Goal: Task Accomplishment & Management: Use online tool/utility

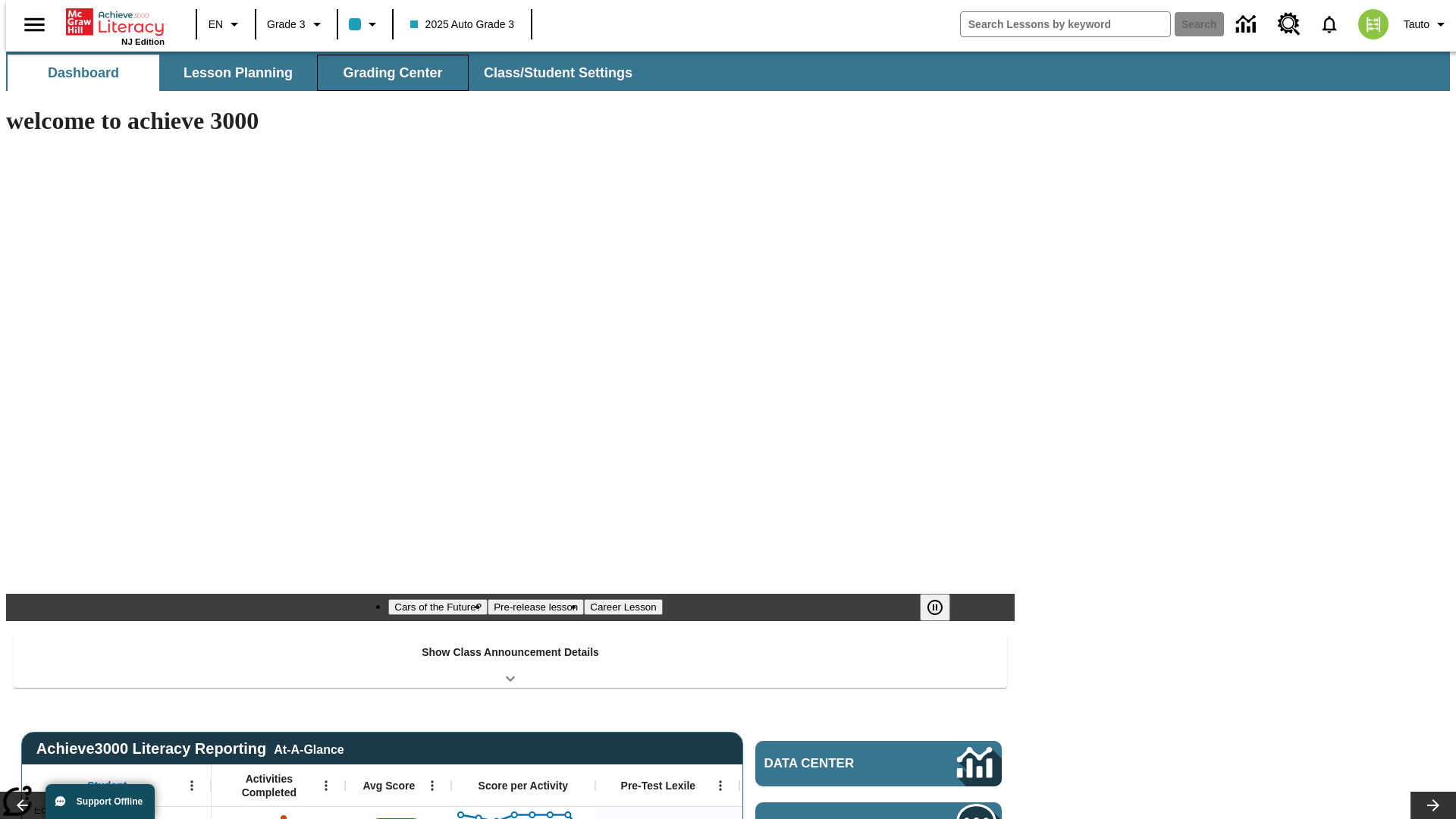
click at [386, 73] on span "Grading Center" at bounding box center [392, 73] width 99 height 17
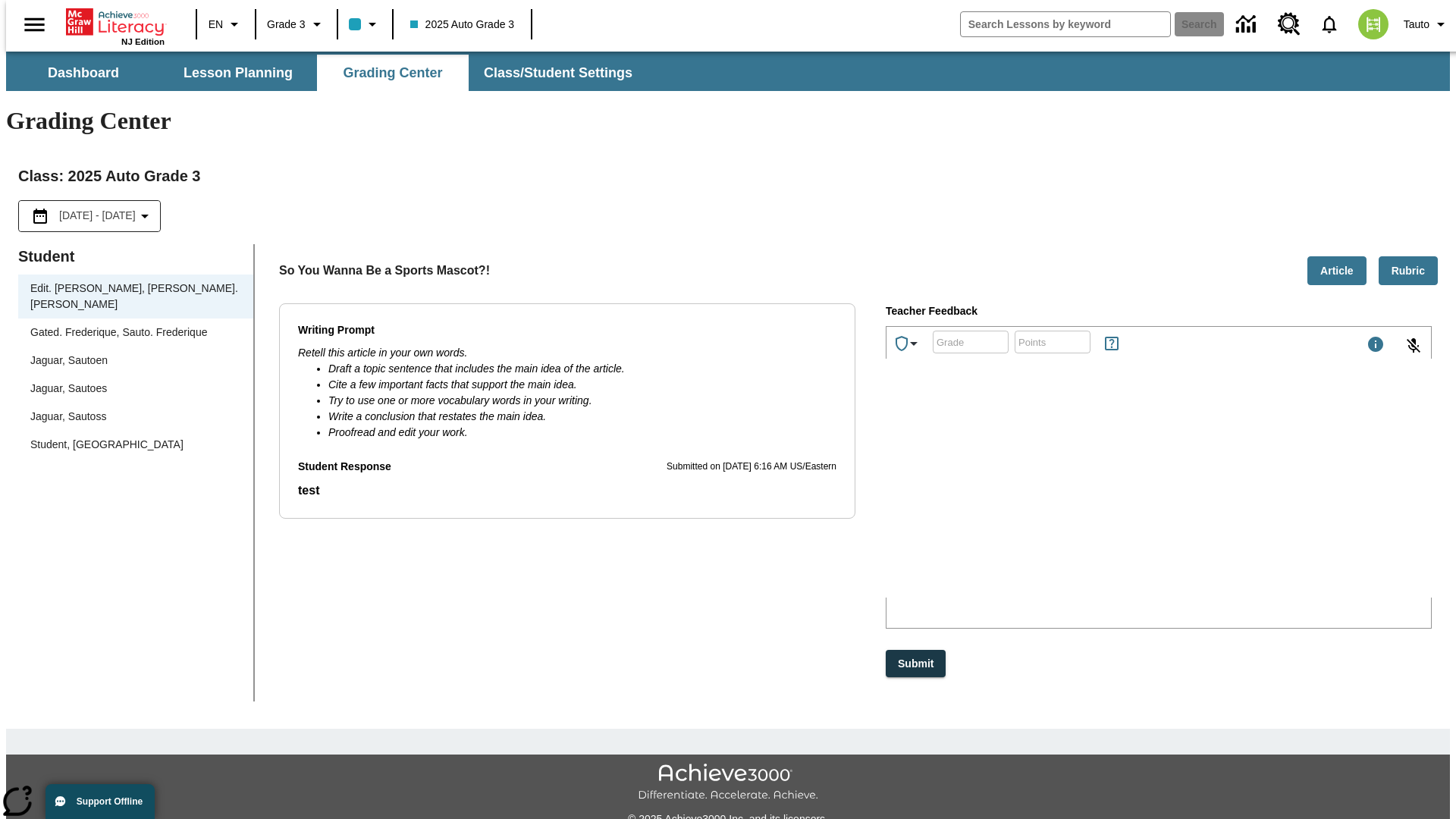
click at [131, 353] on div "Jaguar, Sautoen" at bounding box center [135, 361] width 210 height 16
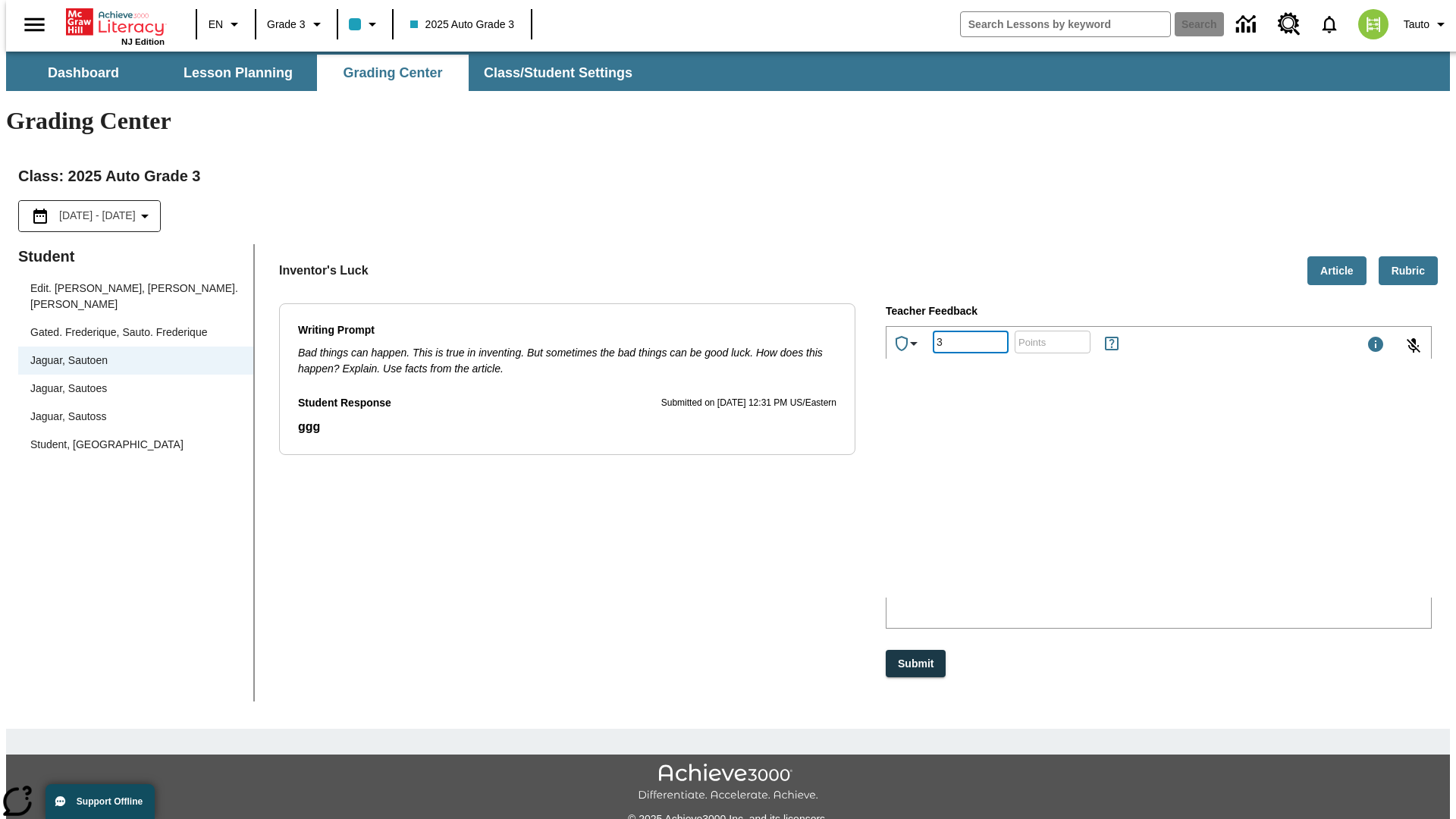
type input "3"
type input "10"
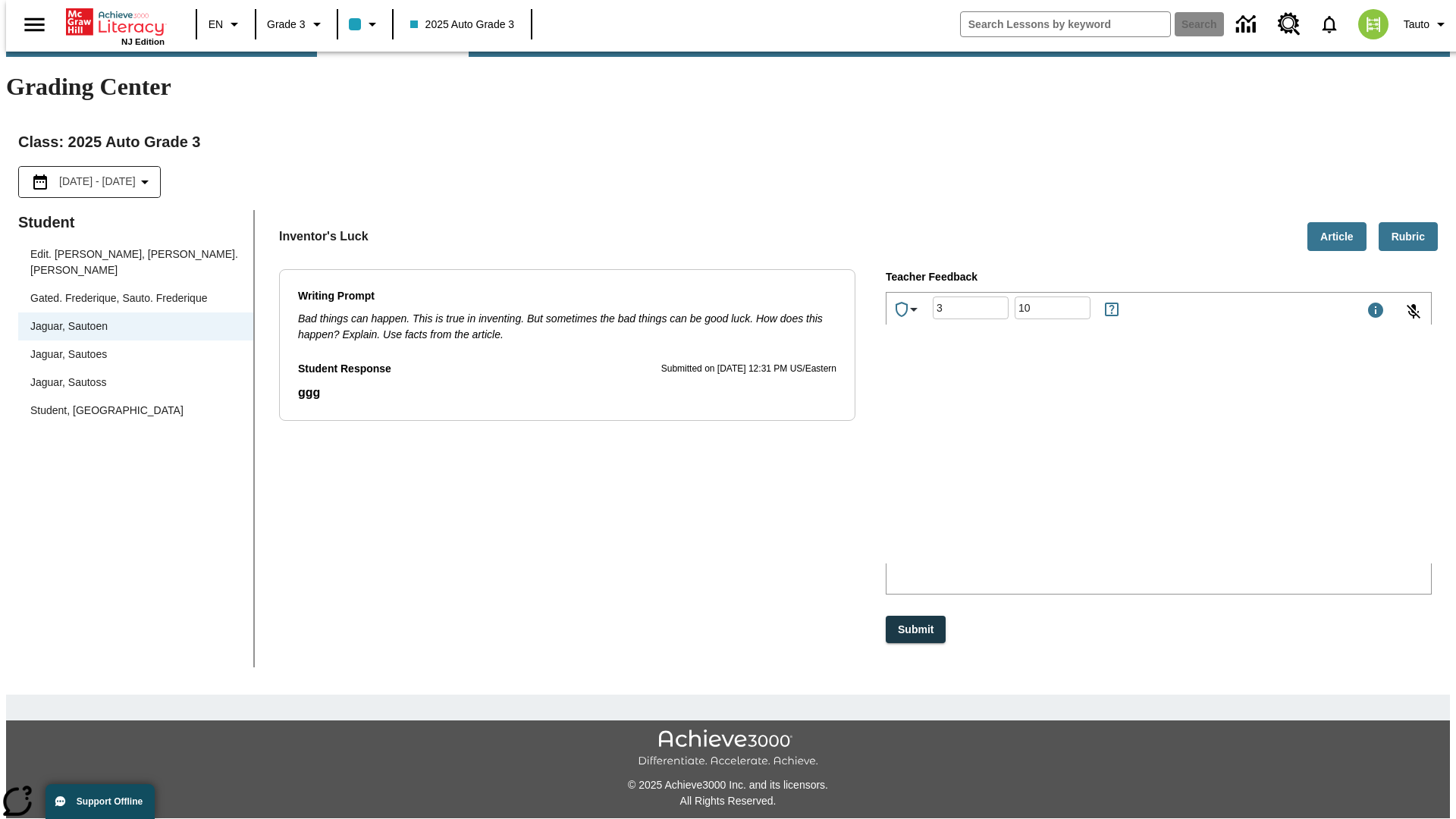
click at [1108, 465] on p "Type your response here." at bounding box center [1000, 463] width 215 height 14
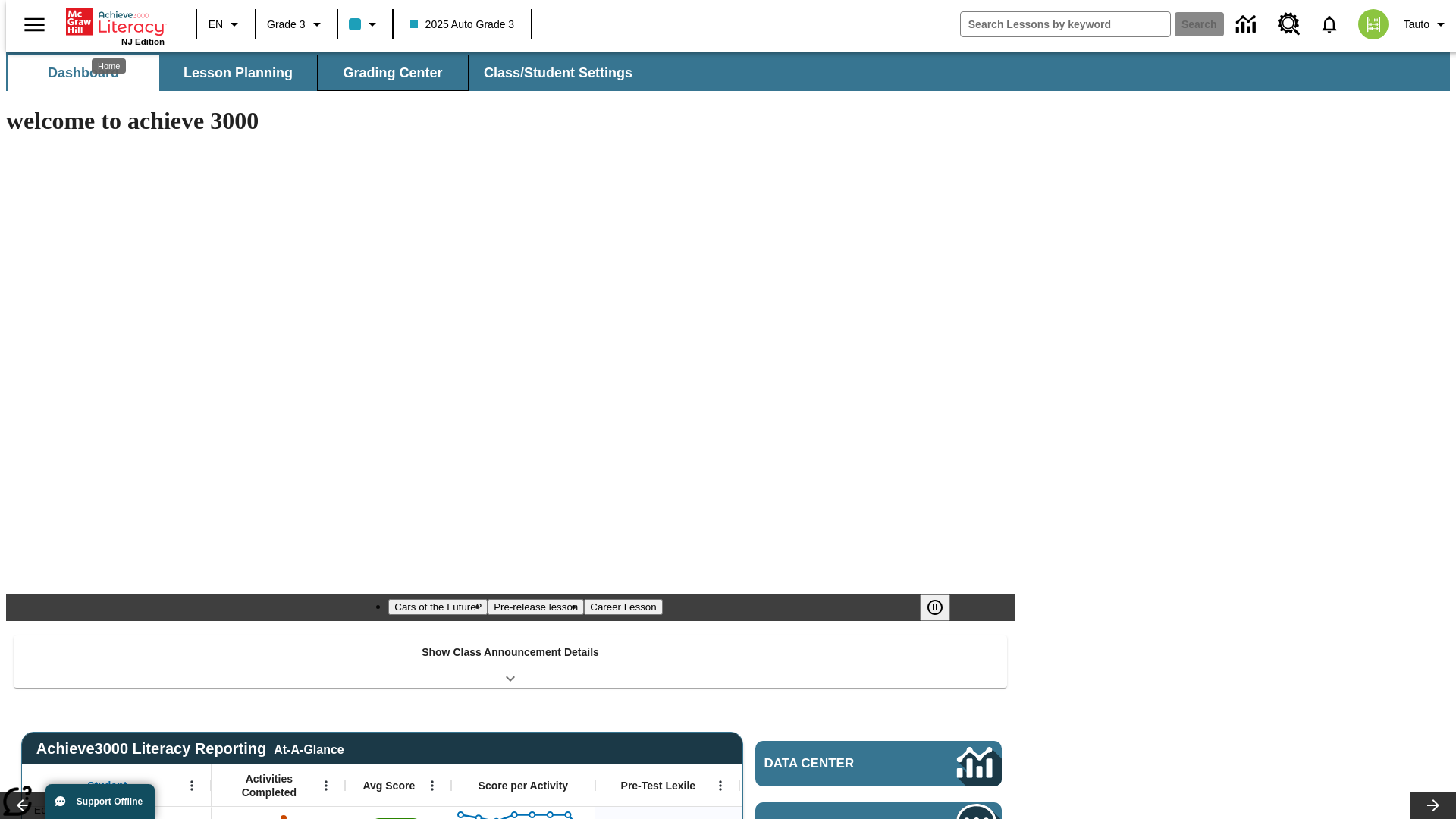
click at [386, 73] on span "Grading Center" at bounding box center [392, 73] width 99 height 17
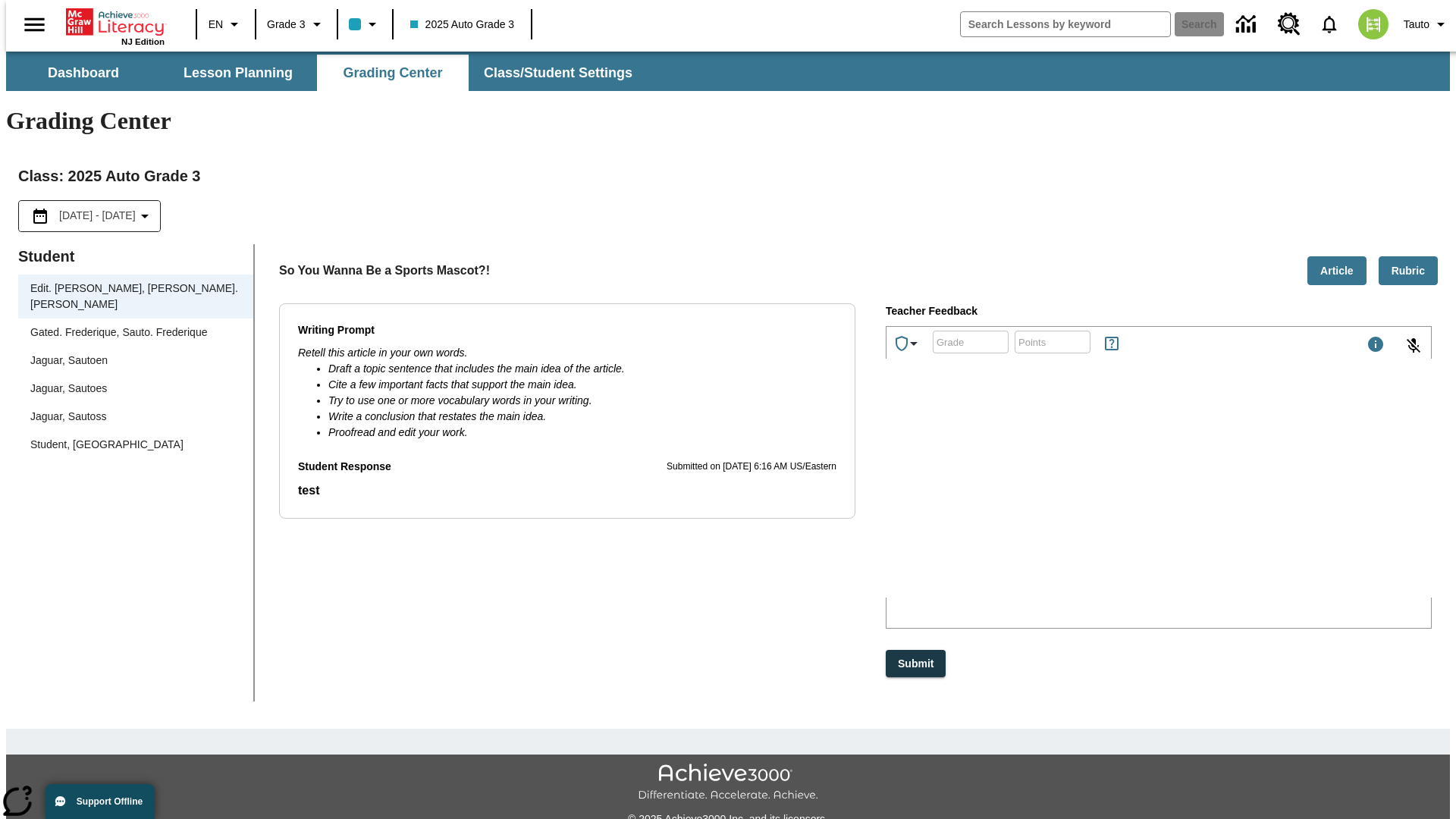
click at [131, 353] on div "Jaguar, Sautoen" at bounding box center [135, 361] width 210 height 16
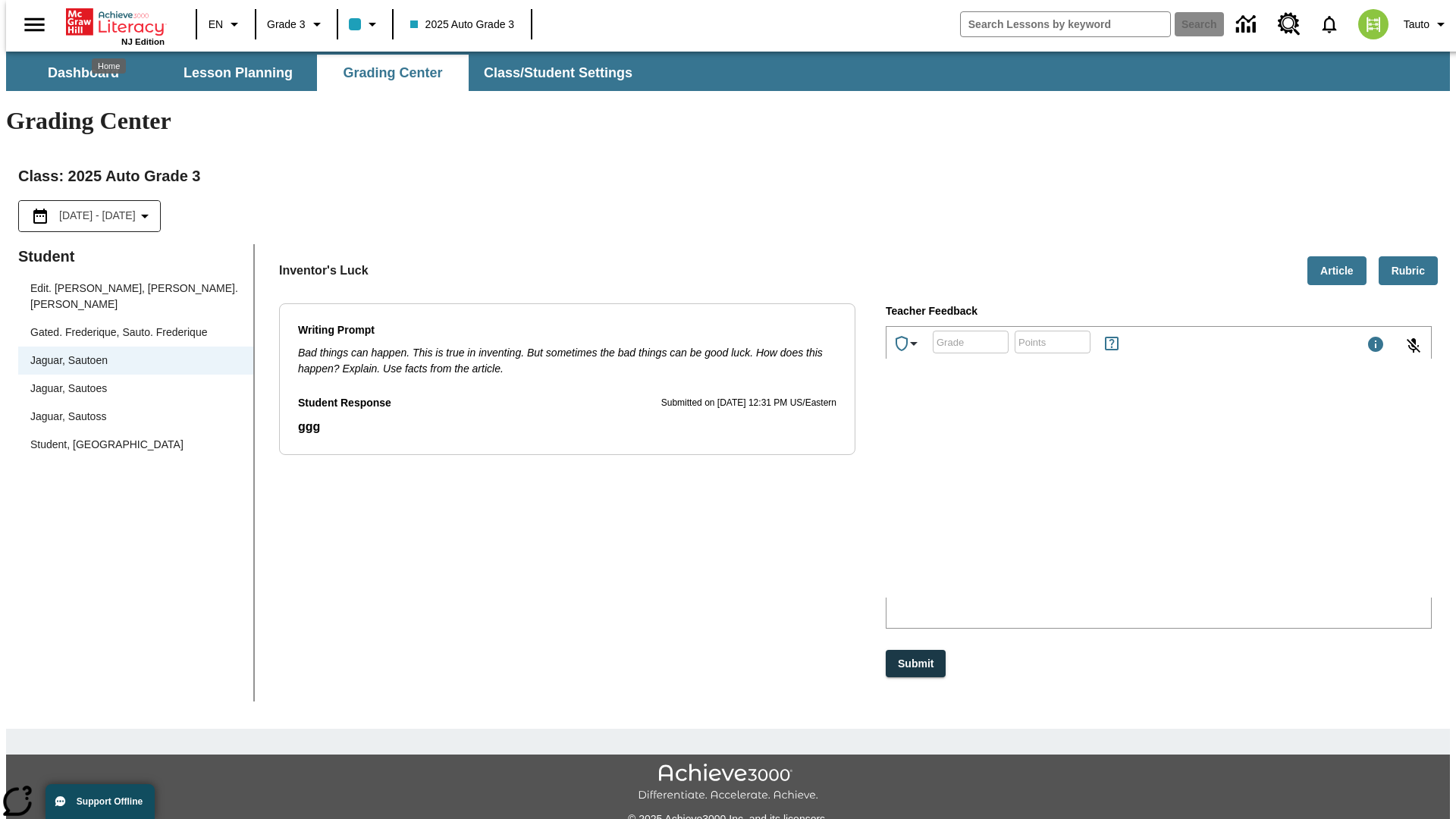
click at [1108, 500] on p "LteaW" at bounding box center [1000, 498] width 215 height 14
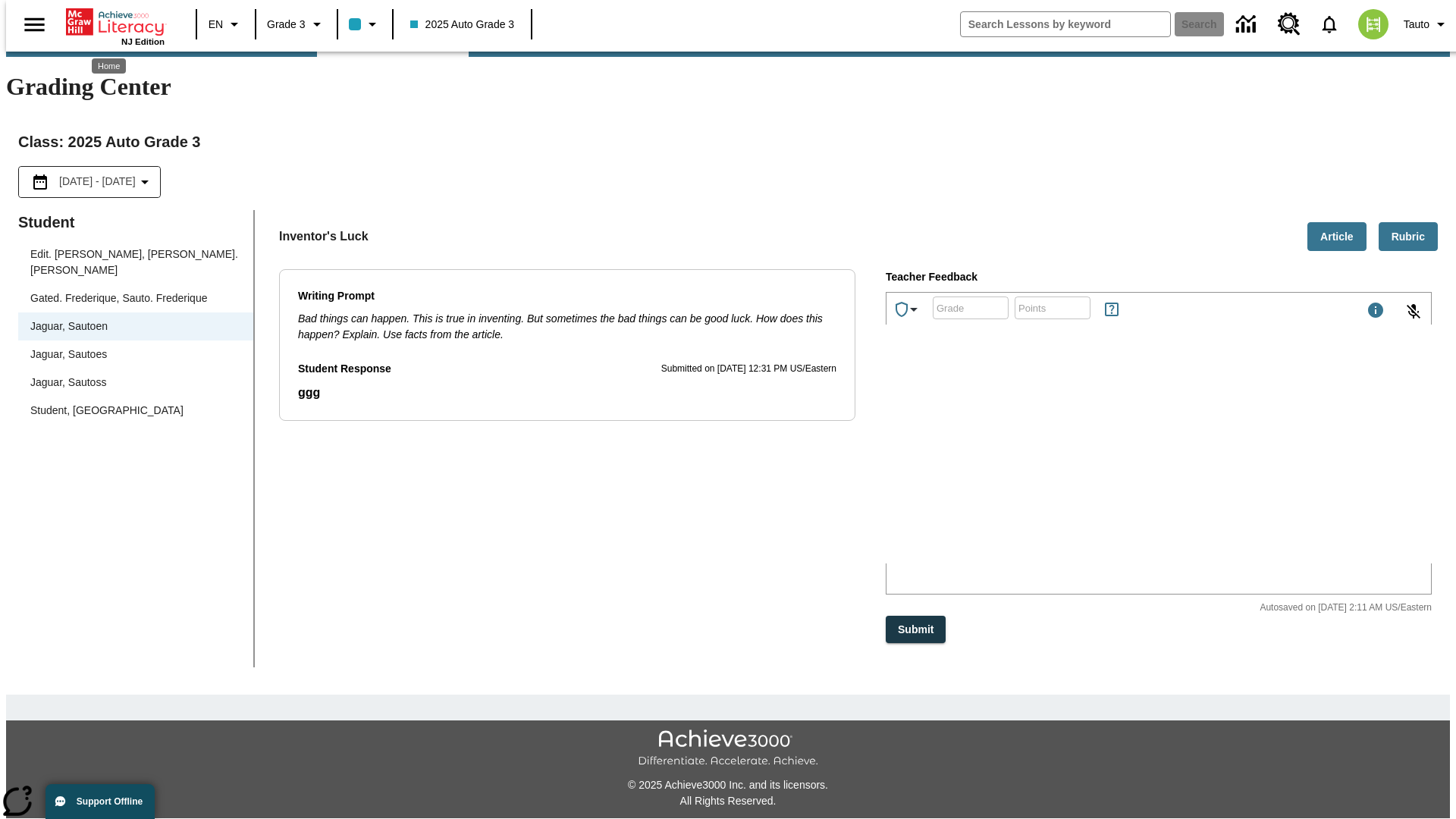
click at [1108, 465] on p "dDaPoE" at bounding box center [1000, 463] width 215 height 14
